Goal: Information Seeking & Learning: Learn about a topic

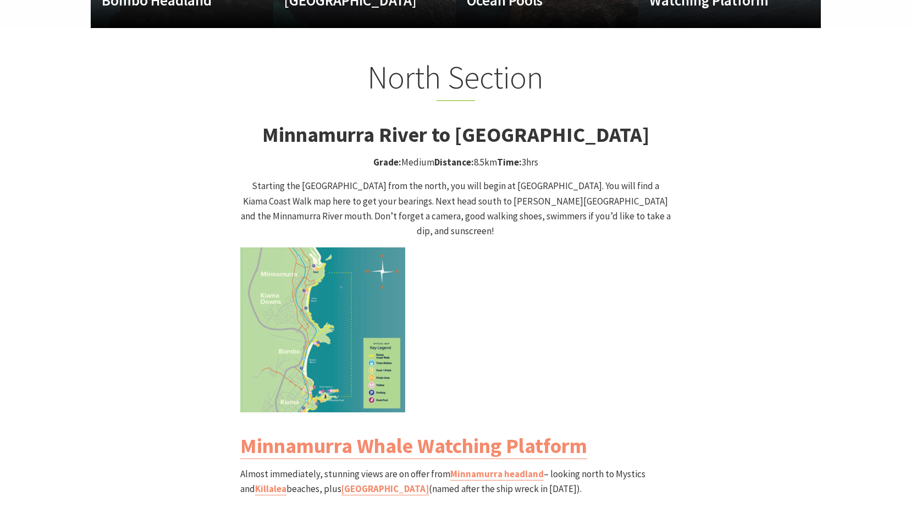
scroll to position [1045, 0]
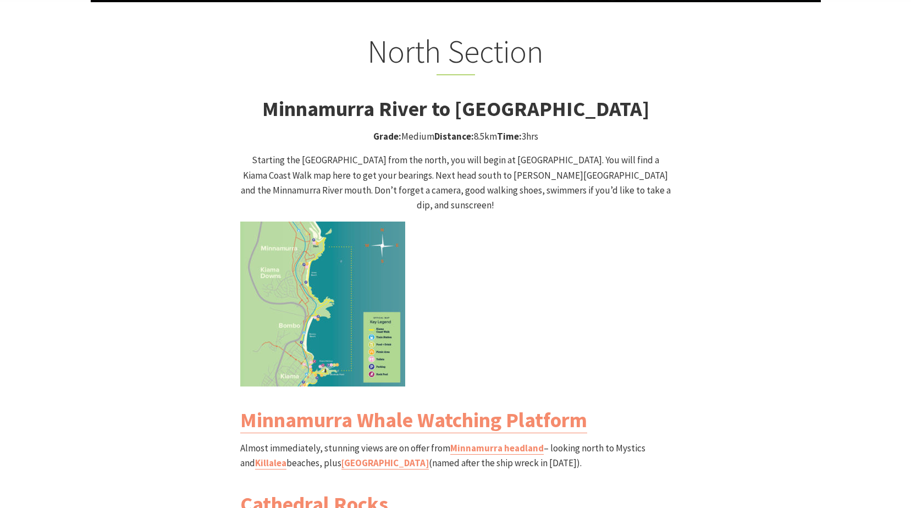
drag, startPoint x: 464, startPoint y: 91, endPoint x: 677, endPoint y: 90, distance: 212.9
click at [677, 90] on div "North Section Minnamurra River to [GEOGRAPHIC_DATA] Grade: Medium Distance: 8.5…" at bounding box center [456, 416] width 660 height 768
click at [614, 96] on strong "Minnamurra River to [GEOGRAPHIC_DATA]" at bounding box center [455, 109] width 387 height 26
drag, startPoint x: 657, startPoint y: 90, endPoint x: 643, endPoint y: 92, distance: 13.9
click at [643, 96] on h3 "Minnamurra River to [GEOGRAPHIC_DATA]" at bounding box center [455, 108] width 431 height 25
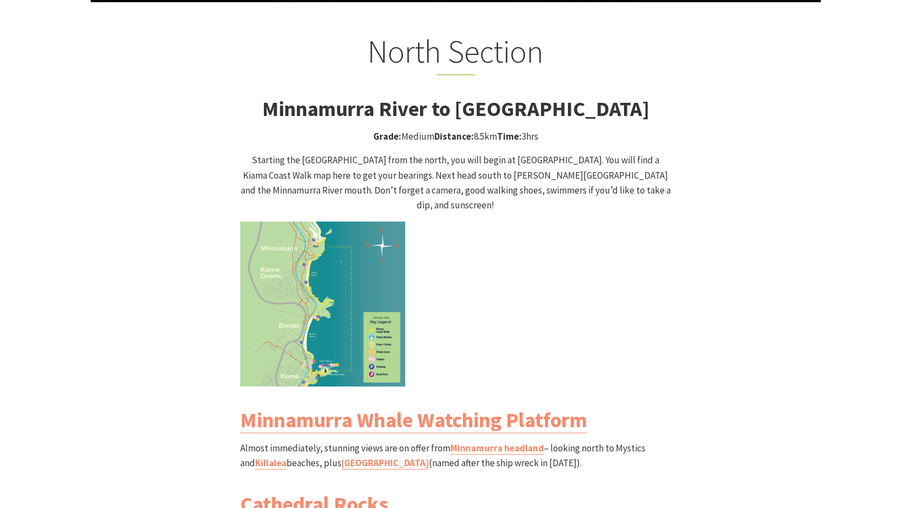
drag, startPoint x: 643, startPoint y: 92, endPoint x: 652, endPoint y: 87, distance: 10.3
click at [652, 96] on h3 "Minnamurra River to [GEOGRAPHIC_DATA]" at bounding box center [455, 108] width 431 height 25
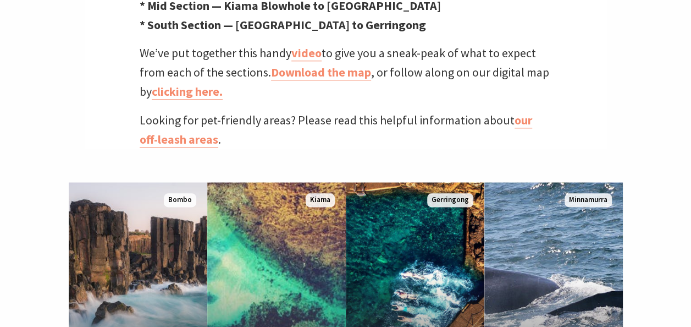
scroll to position [6, 6]
drag, startPoint x: 584, startPoint y: 68, endPoint x: 591, endPoint y: 121, distance: 53.3
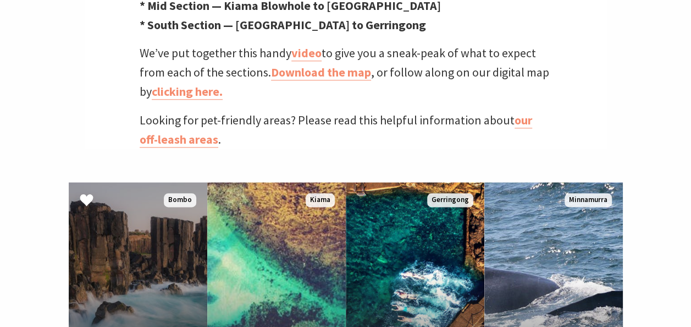
click at [123, 206] on link "Bombo Headland The out-of-this-world rocks of [GEOGRAPHIC_DATA] Read More Bombo" at bounding box center [138, 314] width 139 height 264
